Goal: Task Accomplishment & Management: Manage account settings

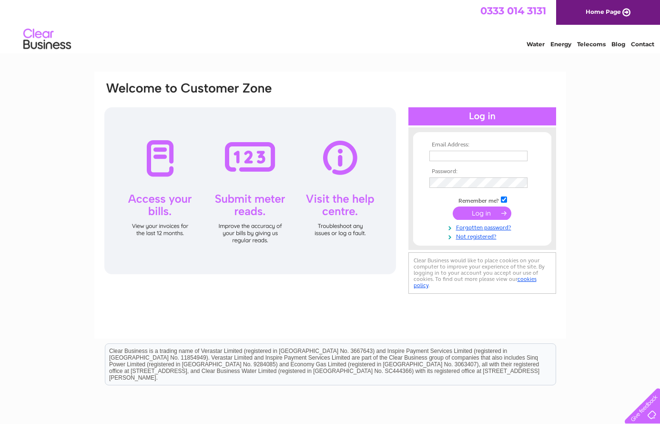
type input "purleywaytexaco@yahoo.co.uk"
click at [474, 212] on input "submit" at bounding box center [482, 212] width 59 height 13
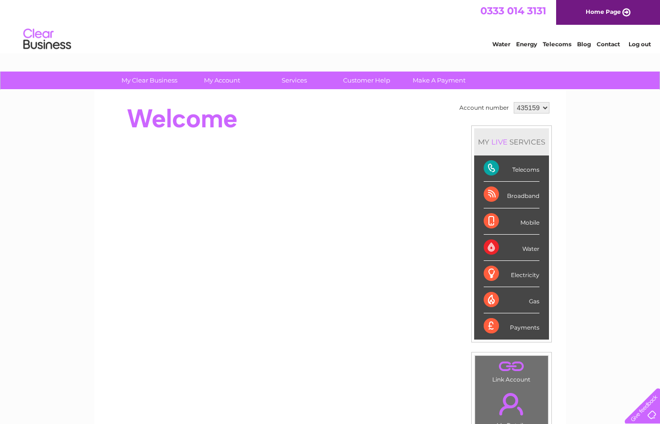
click at [524, 170] on div "Telecoms" at bounding box center [512, 168] width 56 height 26
click at [491, 167] on div "Telecoms" at bounding box center [512, 168] width 56 height 26
click at [518, 168] on div "Telecoms" at bounding box center [512, 168] width 56 height 26
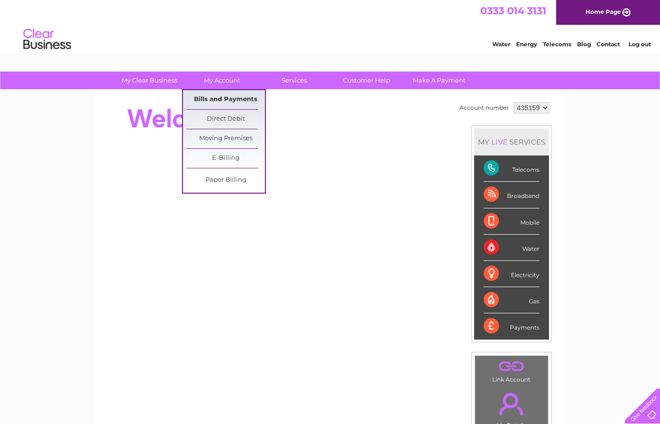
click at [213, 95] on link "Bills and Payments" at bounding box center [225, 99] width 79 height 19
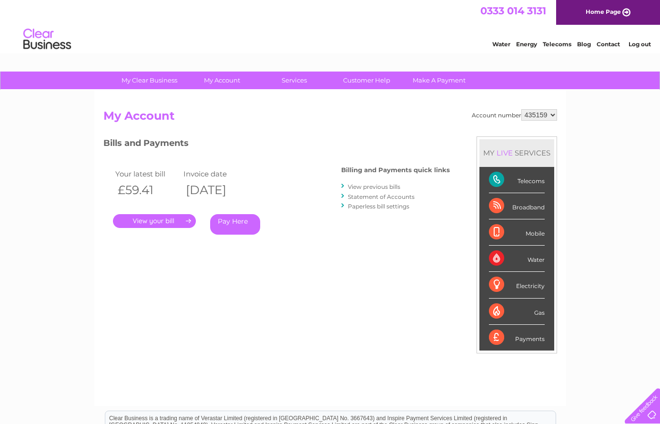
click at [148, 220] on link "." at bounding box center [154, 221] width 83 height 14
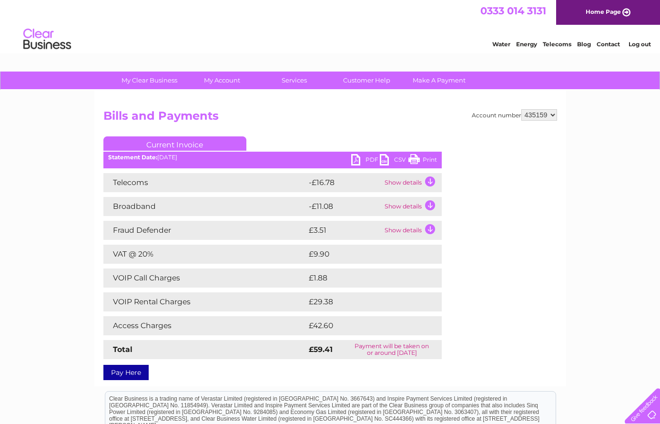
click at [428, 157] on link "Print" at bounding box center [422, 161] width 29 height 14
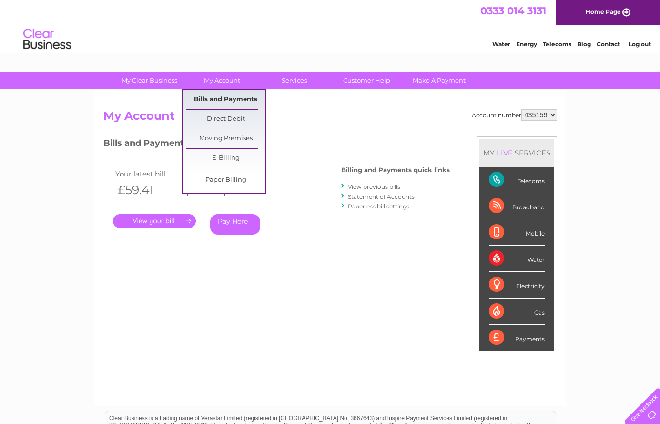
click at [222, 97] on link "Bills and Payments" at bounding box center [225, 99] width 79 height 19
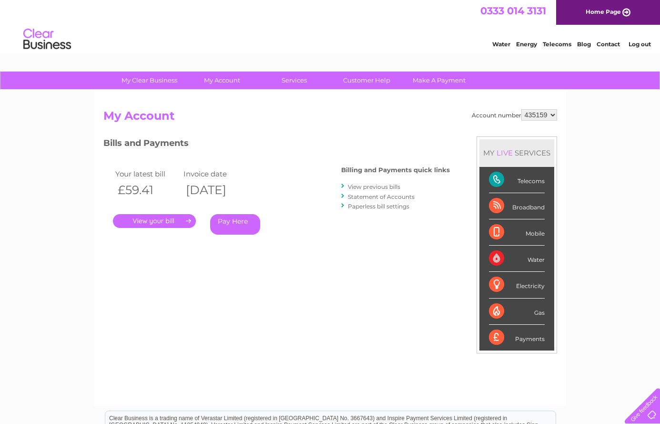
click at [179, 217] on link "." at bounding box center [154, 221] width 83 height 14
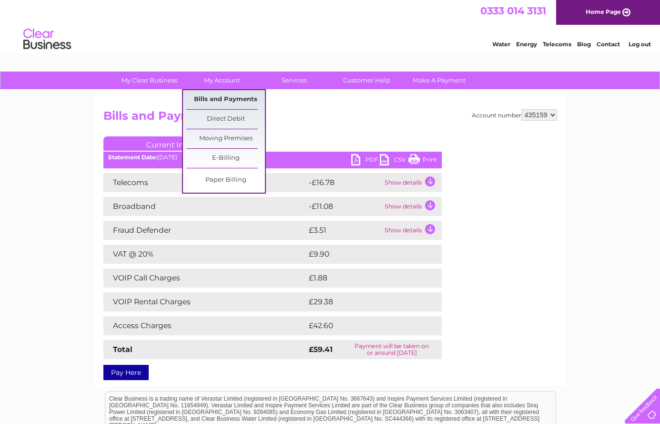
click at [222, 96] on link "Bills and Payments" at bounding box center [225, 99] width 79 height 19
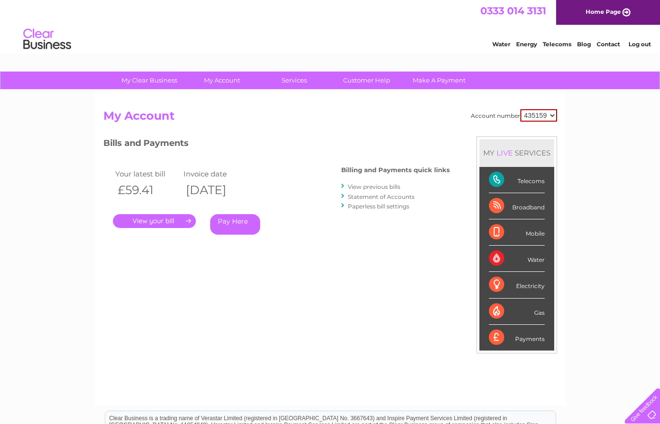
click at [377, 187] on link "View previous bills" at bounding box center [374, 186] width 52 height 7
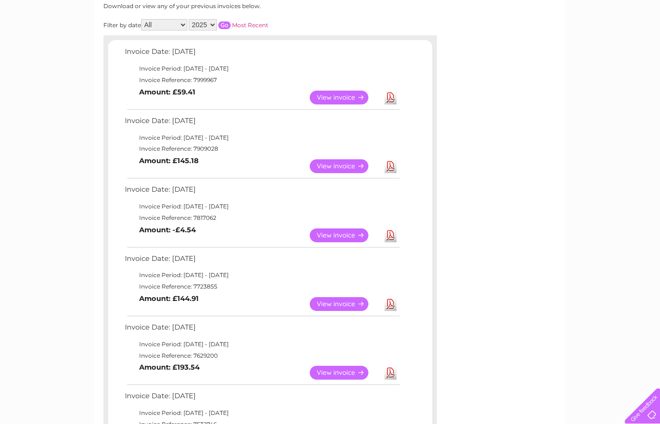
scroll to position [129, 0]
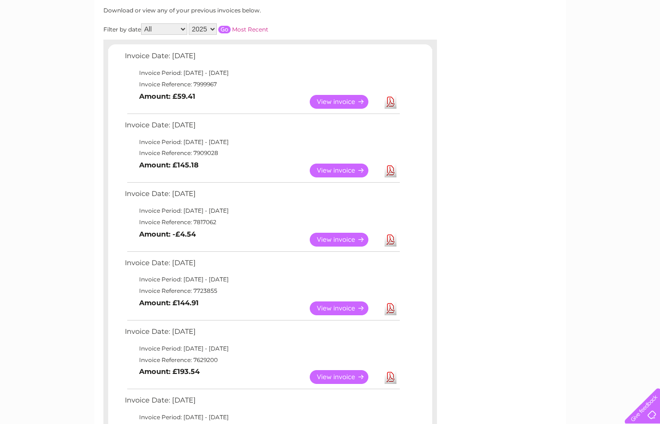
click at [346, 170] on link "View" at bounding box center [345, 170] width 70 height 14
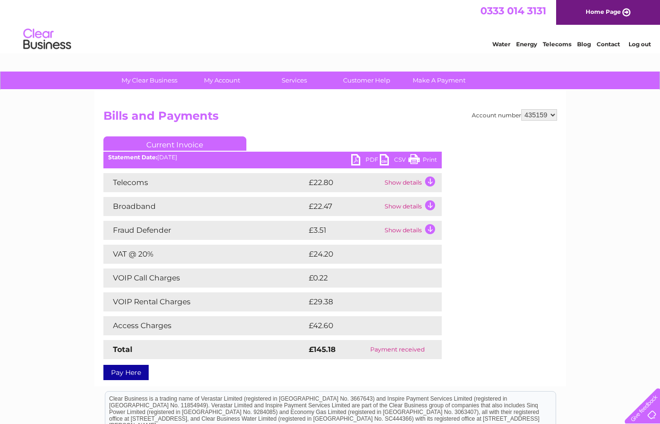
click at [374, 158] on link "PDF" at bounding box center [365, 161] width 29 height 14
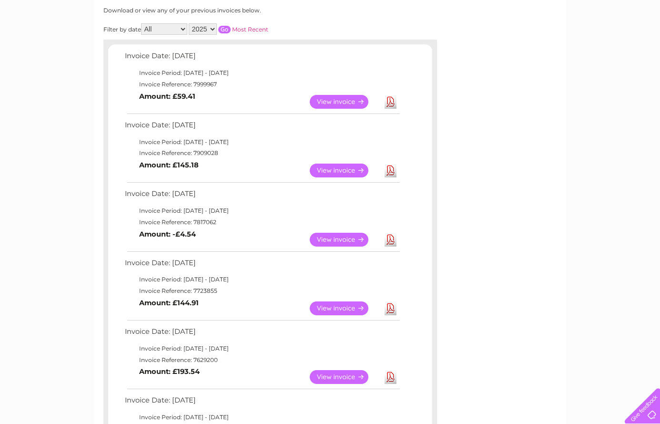
click at [334, 239] on link "View" at bounding box center [345, 240] width 70 height 14
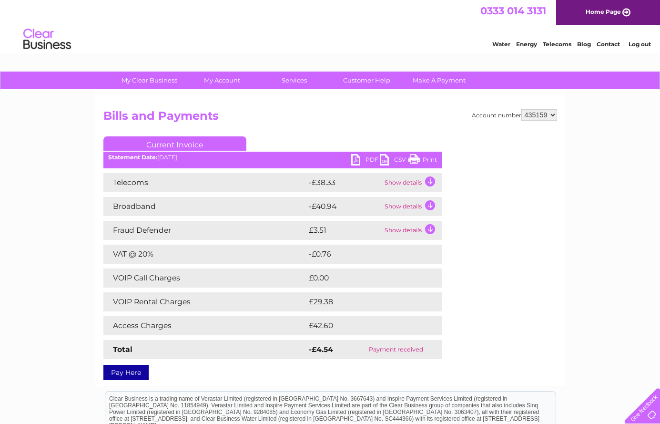
click at [373, 159] on link "PDF" at bounding box center [365, 161] width 29 height 14
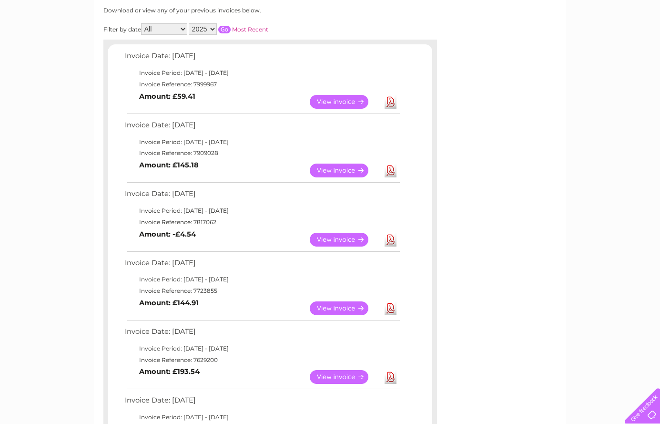
click at [338, 309] on link "View" at bounding box center [345, 308] width 70 height 14
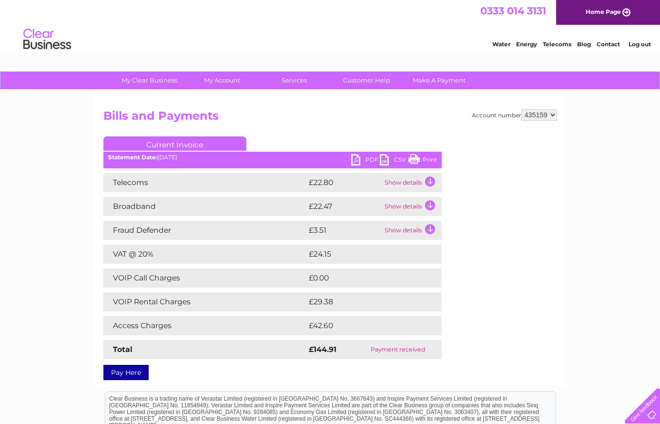
click at [374, 158] on link "PDF" at bounding box center [365, 161] width 29 height 14
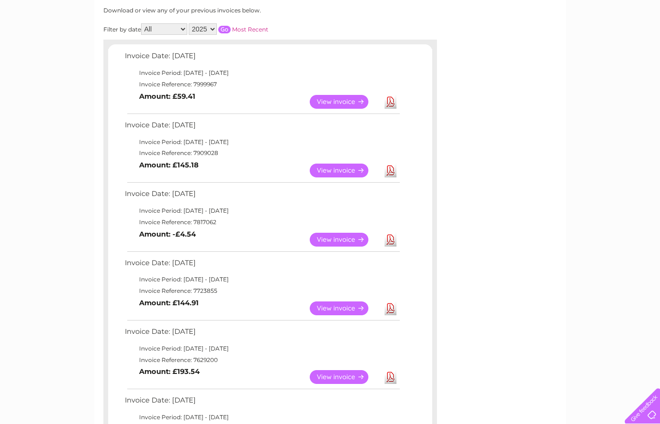
click at [334, 378] on link "View" at bounding box center [345, 377] width 70 height 14
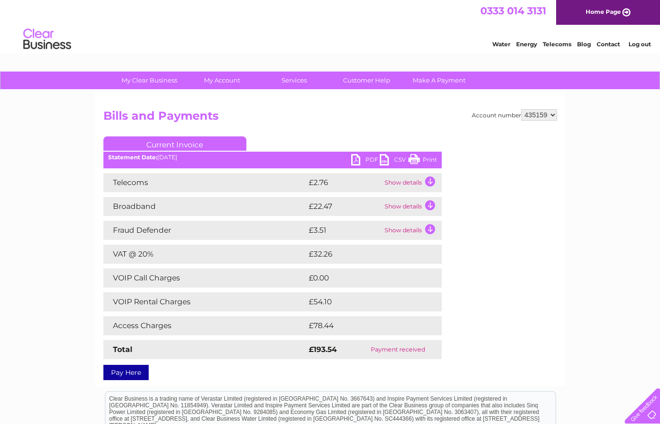
click at [369, 156] on link "PDF" at bounding box center [365, 161] width 29 height 14
click at [634, 43] on link "Log out" at bounding box center [640, 44] width 22 height 7
